Goal: Navigation & Orientation: Find specific page/section

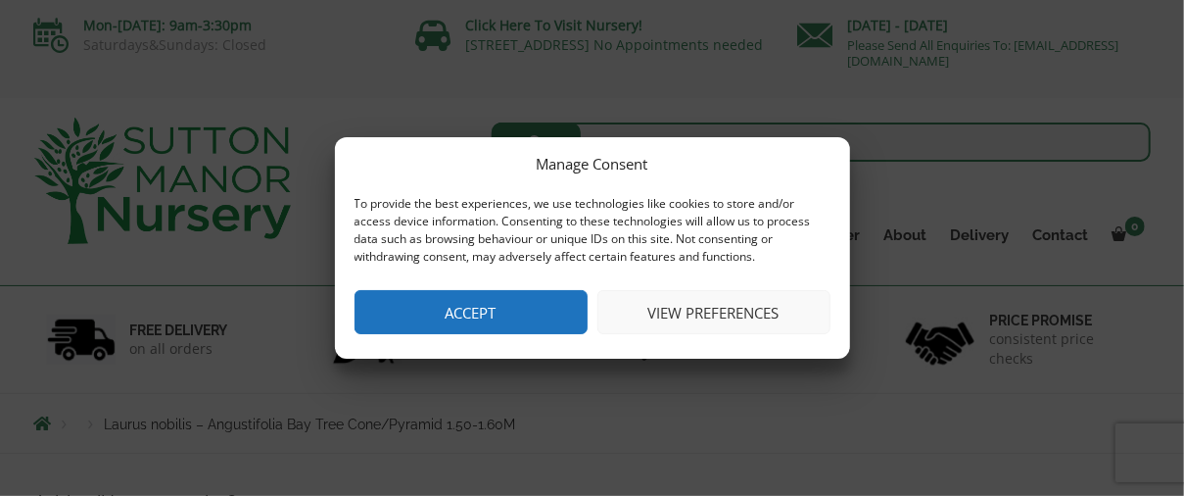
click at [496, 310] on button "Accept" at bounding box center [471, 312] width 233 height 44
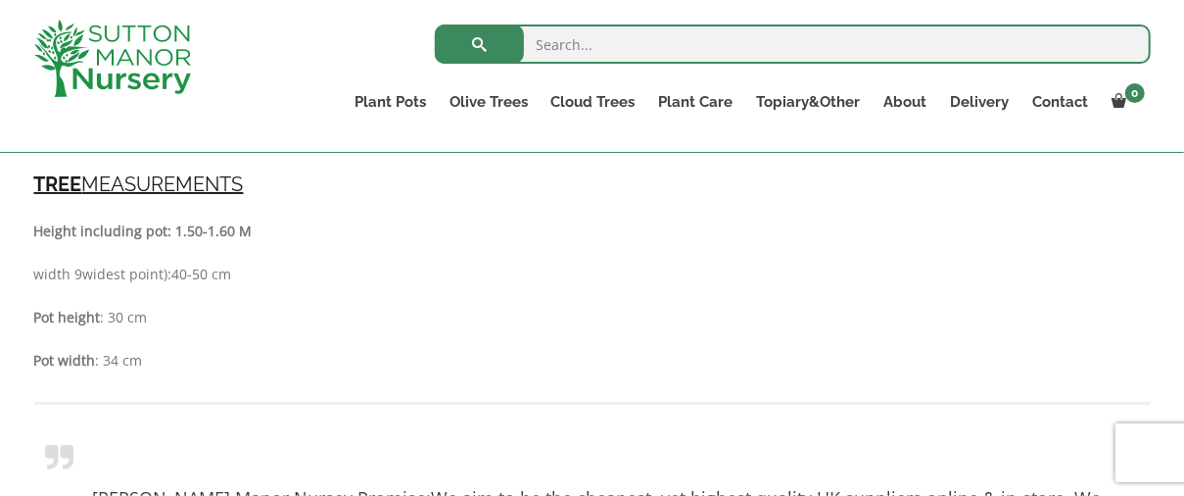
scroll to position [1175, 0]
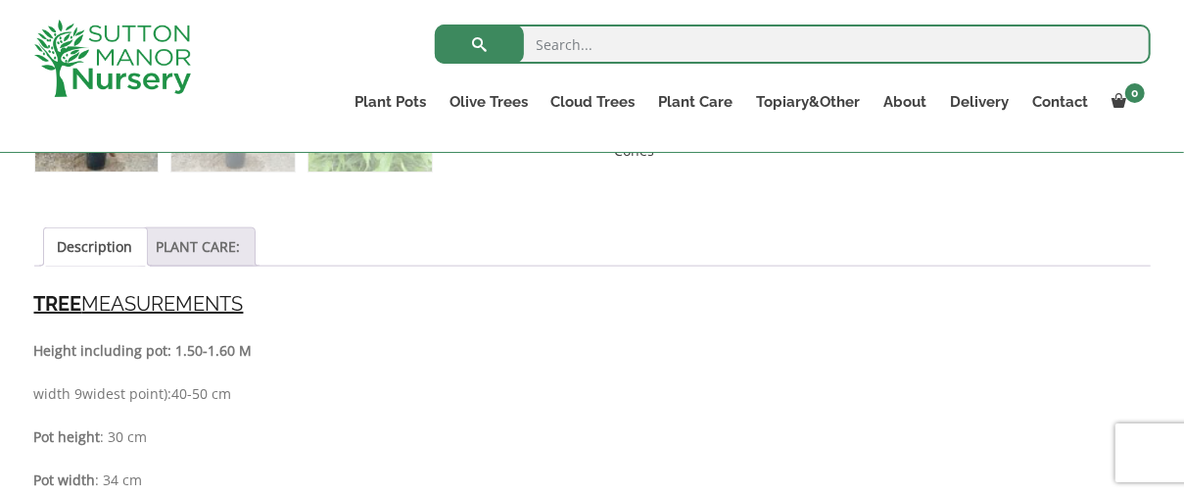
click at [205, 247] on link "PLANT CARE:" at bounding box center [199, 246] width 84 height 37
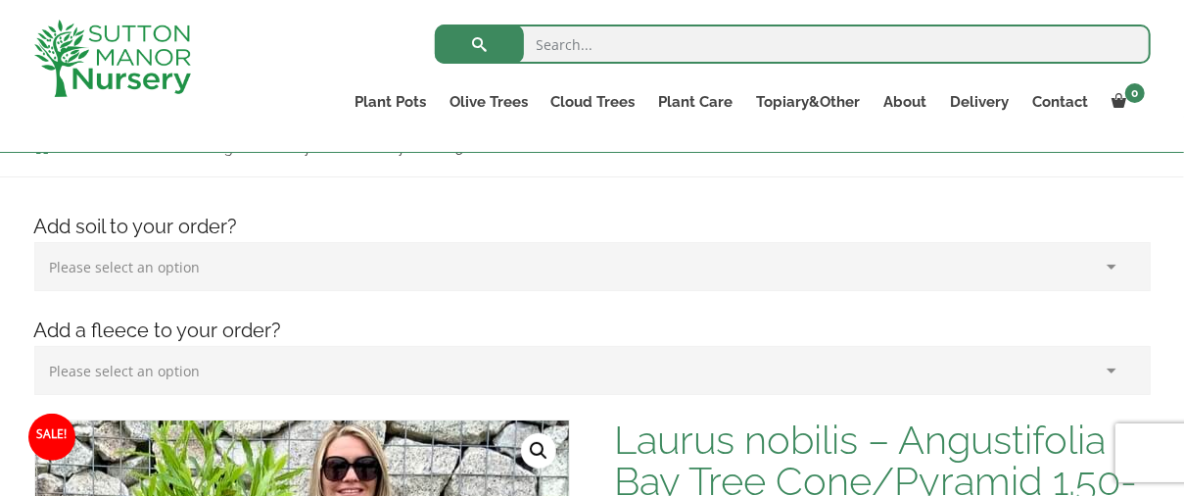
scroll to position [196, 0]
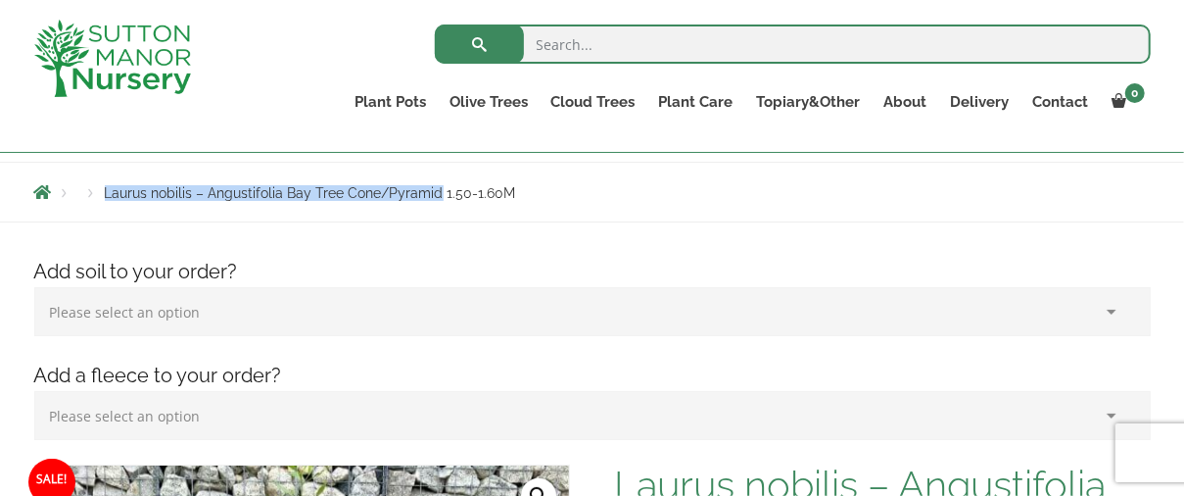
drag, startPoint x: 105, startPoint y: 189, endPoint x: 437, endPoint y: 191, distance: 332.0
click at [437, 191] on span "Laurus nobilis – Angustifolia Bay Tree Cone/Pyramid 1.50-1.60M" at bounding box center [310, 193] width 411 height 16
copy span "Laurus nobilis – Angustifolia Bay Tree Cone/Pyramid"
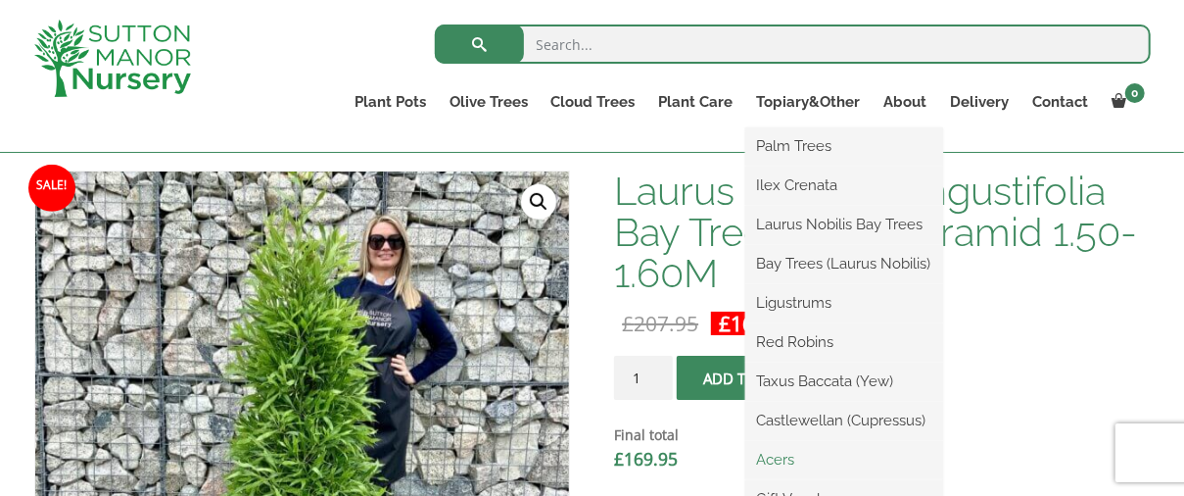
scroll to position [587, 0]
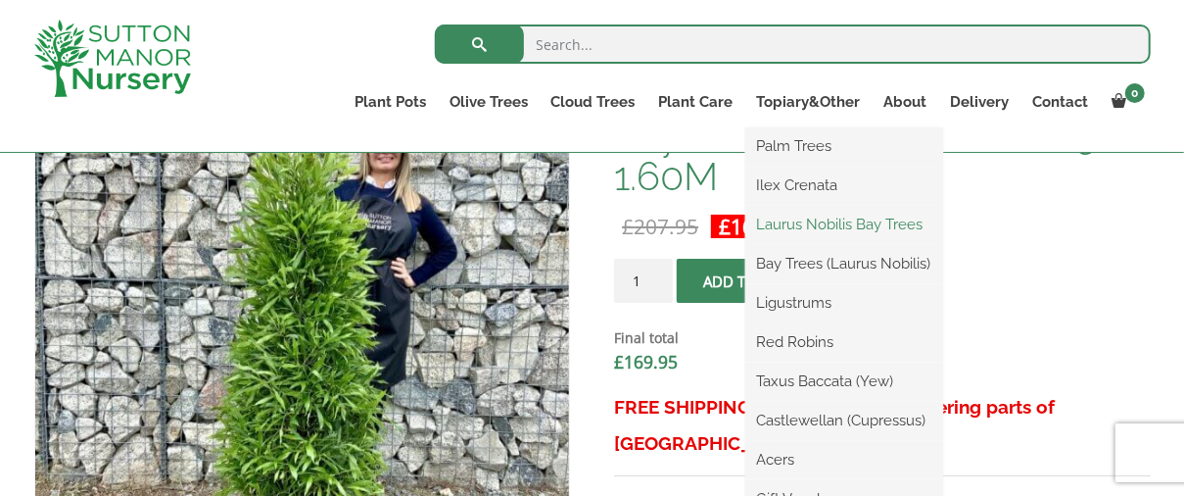
click at [817, 226] on link "Laurus Nobilis Bay Trees" at bounding box center [844, 224] width 198 height 29
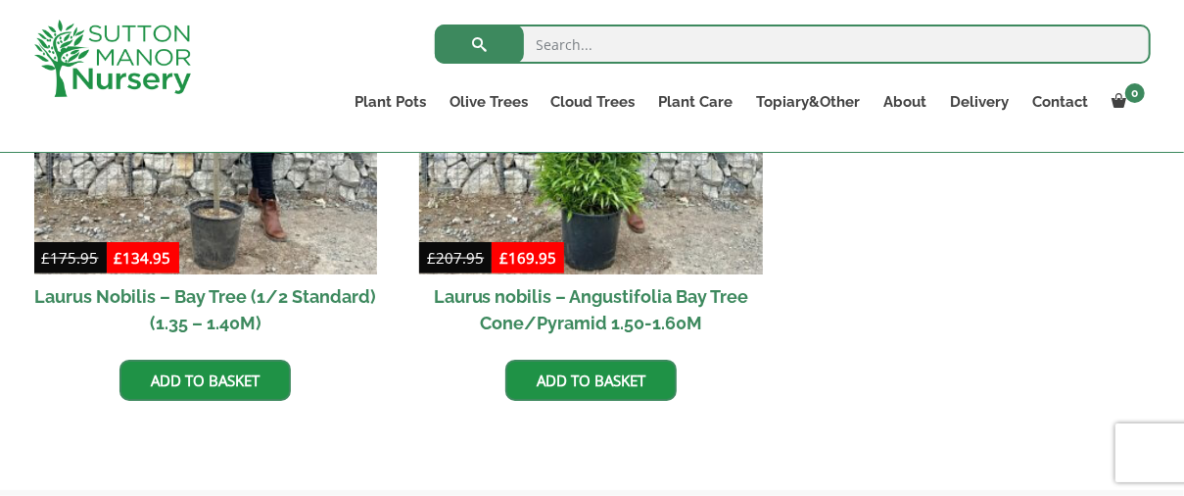
scroll to position [1076, 0]
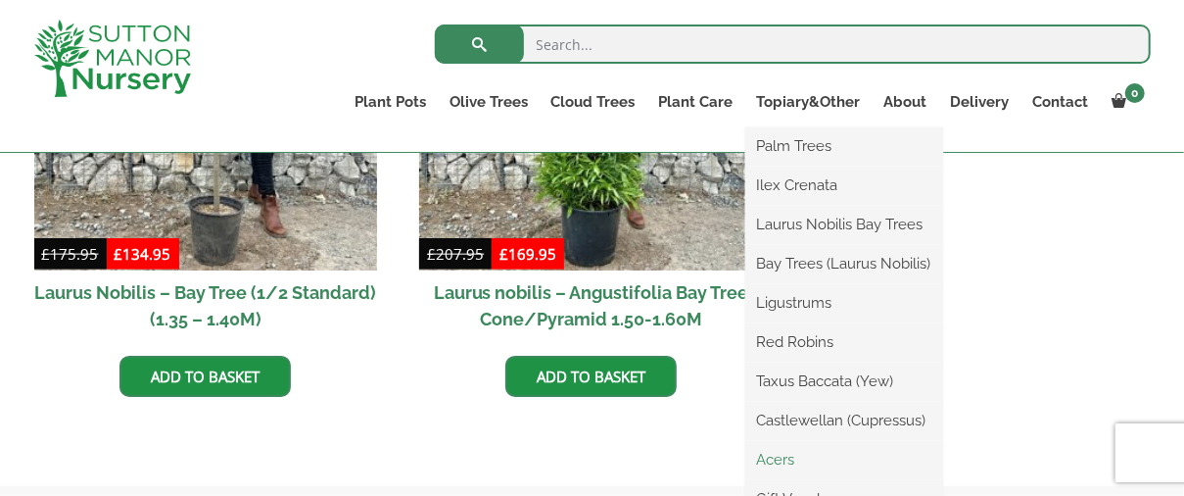
click at [783, 455] on link "Acers" at bounding box center [844, 459] width 198 height 29
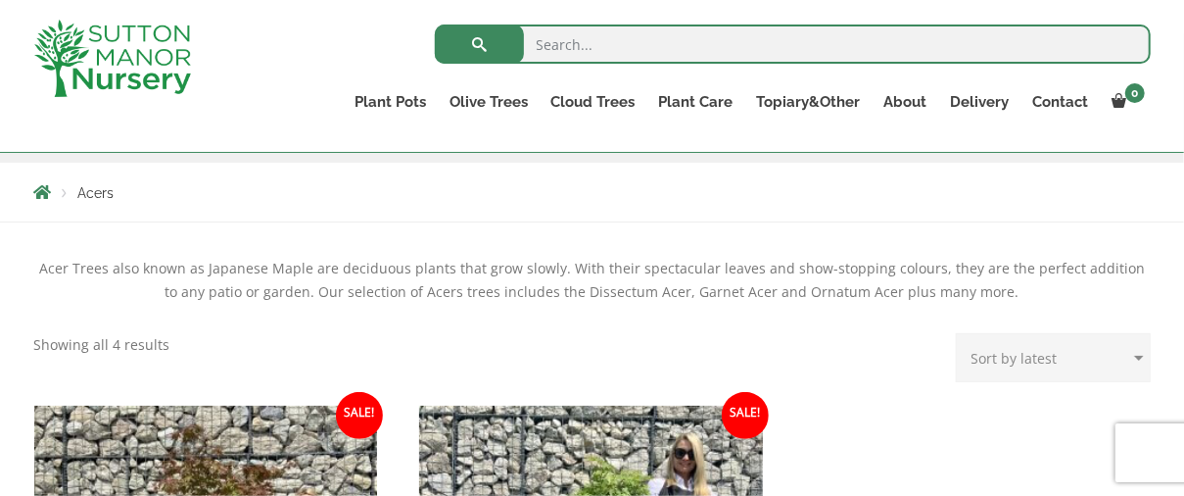
scroll to position [196, 0]
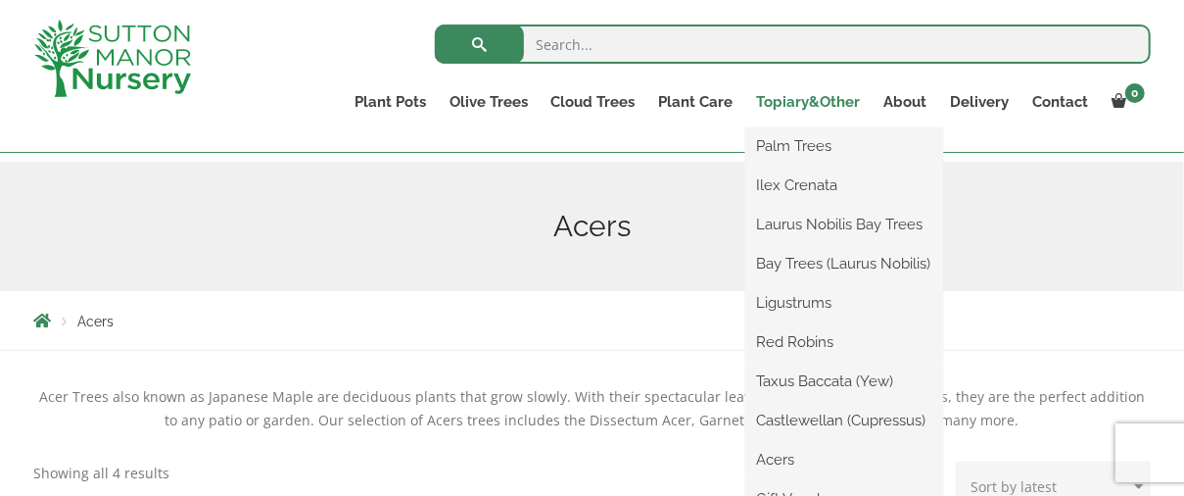
click at [823, 104] on link "Topiary&Other" at bounding box center [808, 101] width 127 height 27
click at [803, 98] on link "Topiary&Other" at bounding box center [808, 101] width 127 height 27
click at [805, 339] on link "Red Robins" at bounding box center [844, 341] width 198 height 29
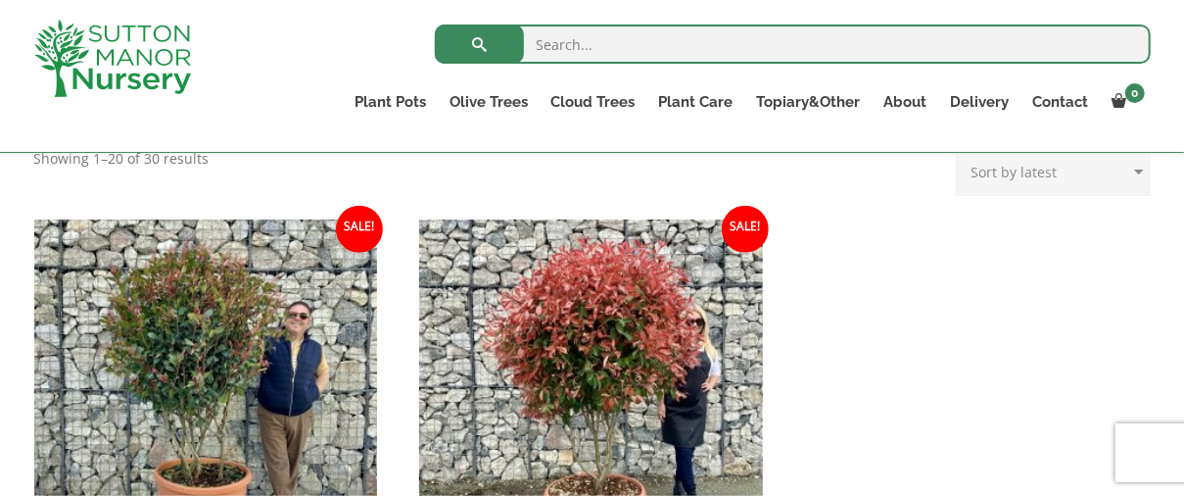
scroll to position [880, 0]
